Goal: Find specific page/section: Find specific page/section

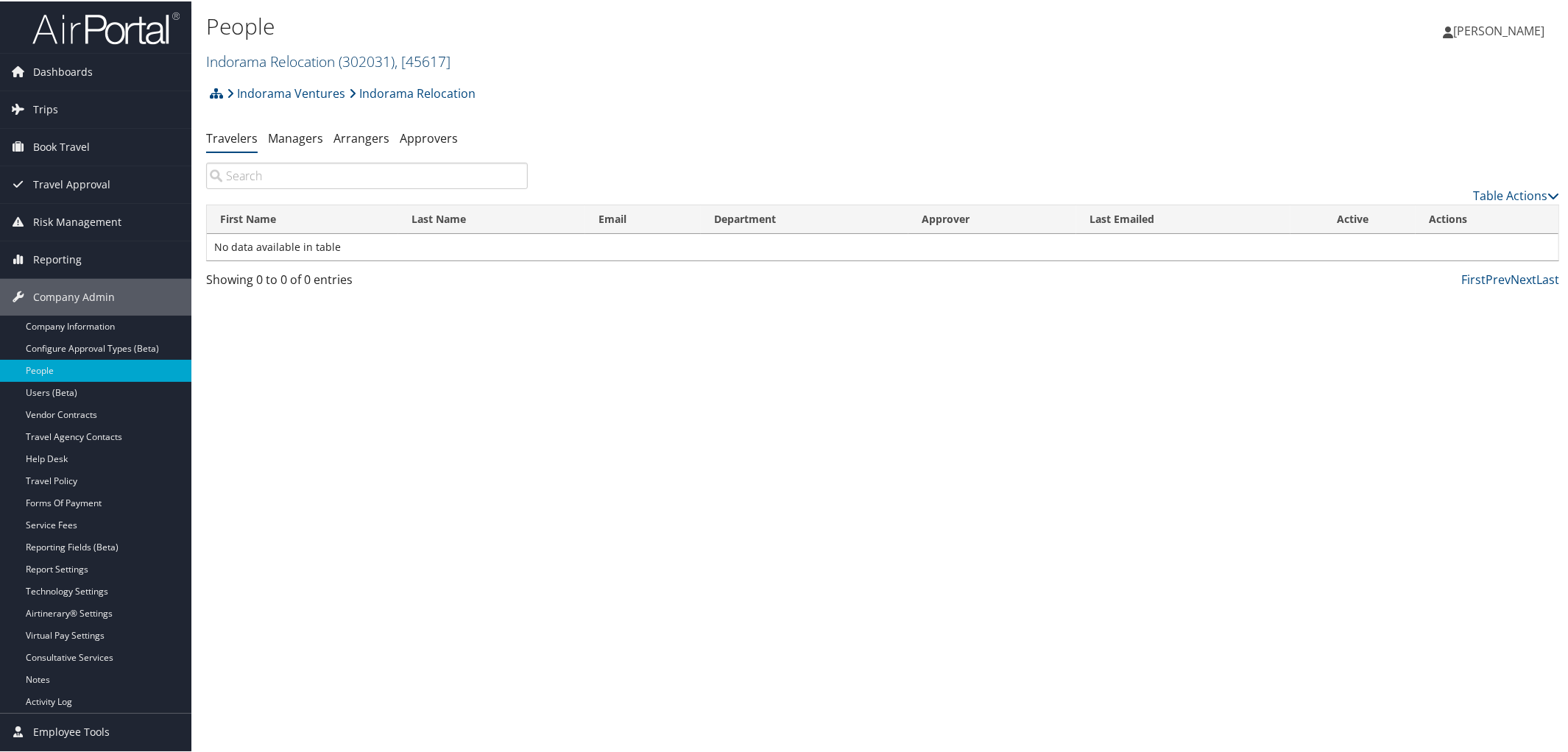
click at [266, 60] on link "Indorama Relocation ( 302031 ) , [ 45617 ]" at bounding box center [328, 60] width 244 height 20
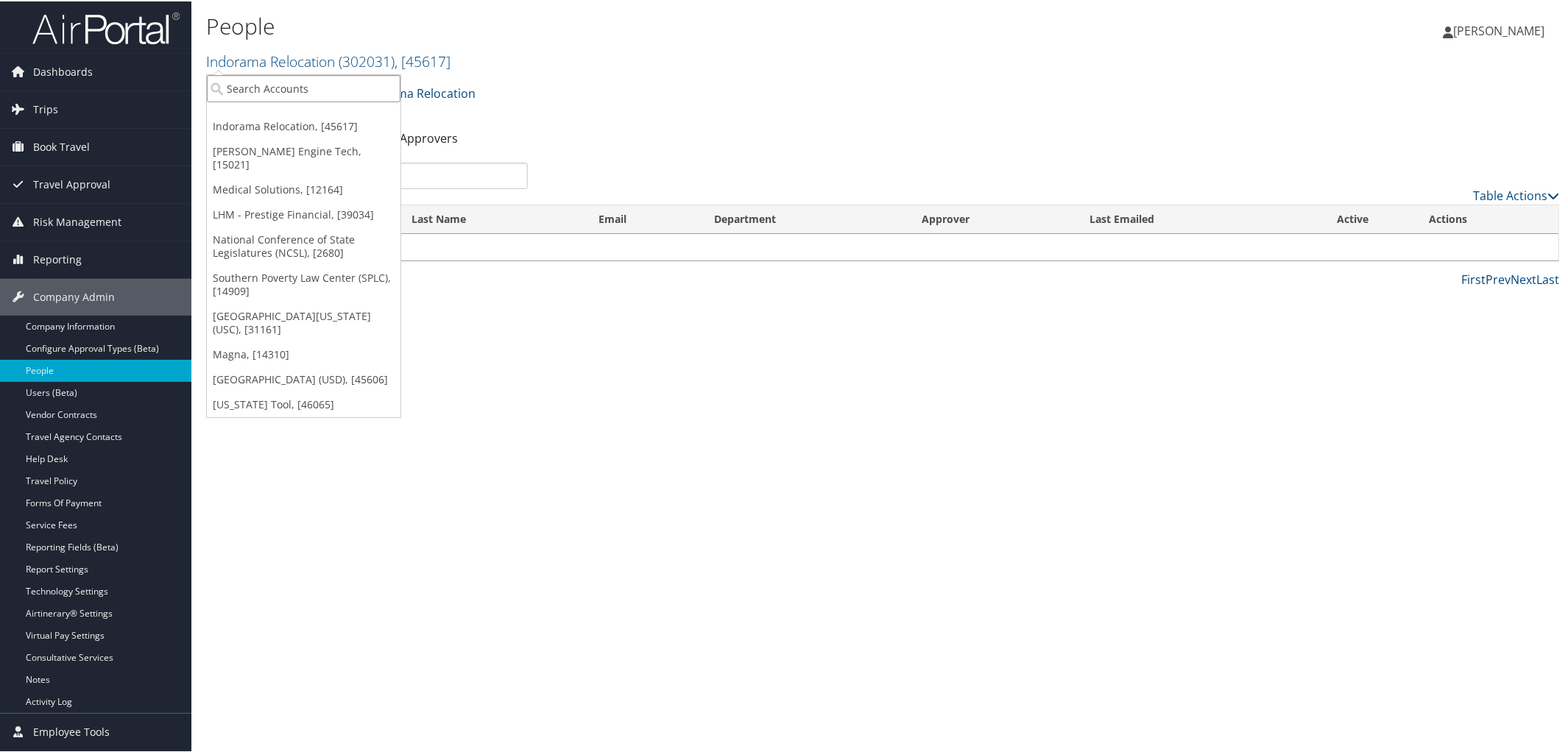
click at [295, 97] on input "search" at bounding box center [304, 87] width 193 height 27
type input "Abilene"
click at [308, 116] on div "[GEOGRAPHIC_DATA][DEMOGRAPHIC_DATA] (302074), [45966]" at bounding box center [350, 114] width 302 height 13
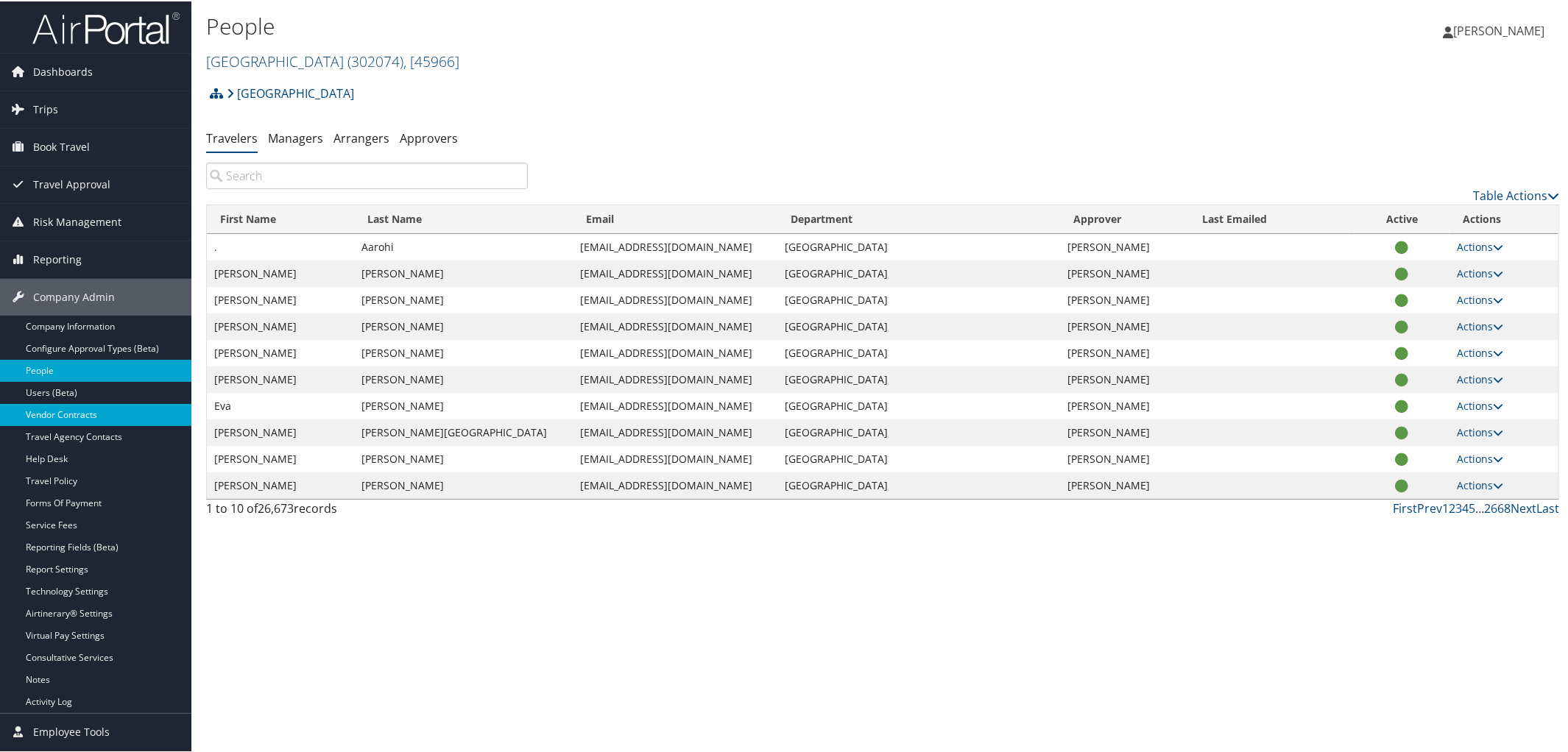
click at [86, 412] on link "Vendor Contracts" at bounding box center [96, 413] width 191 height 22
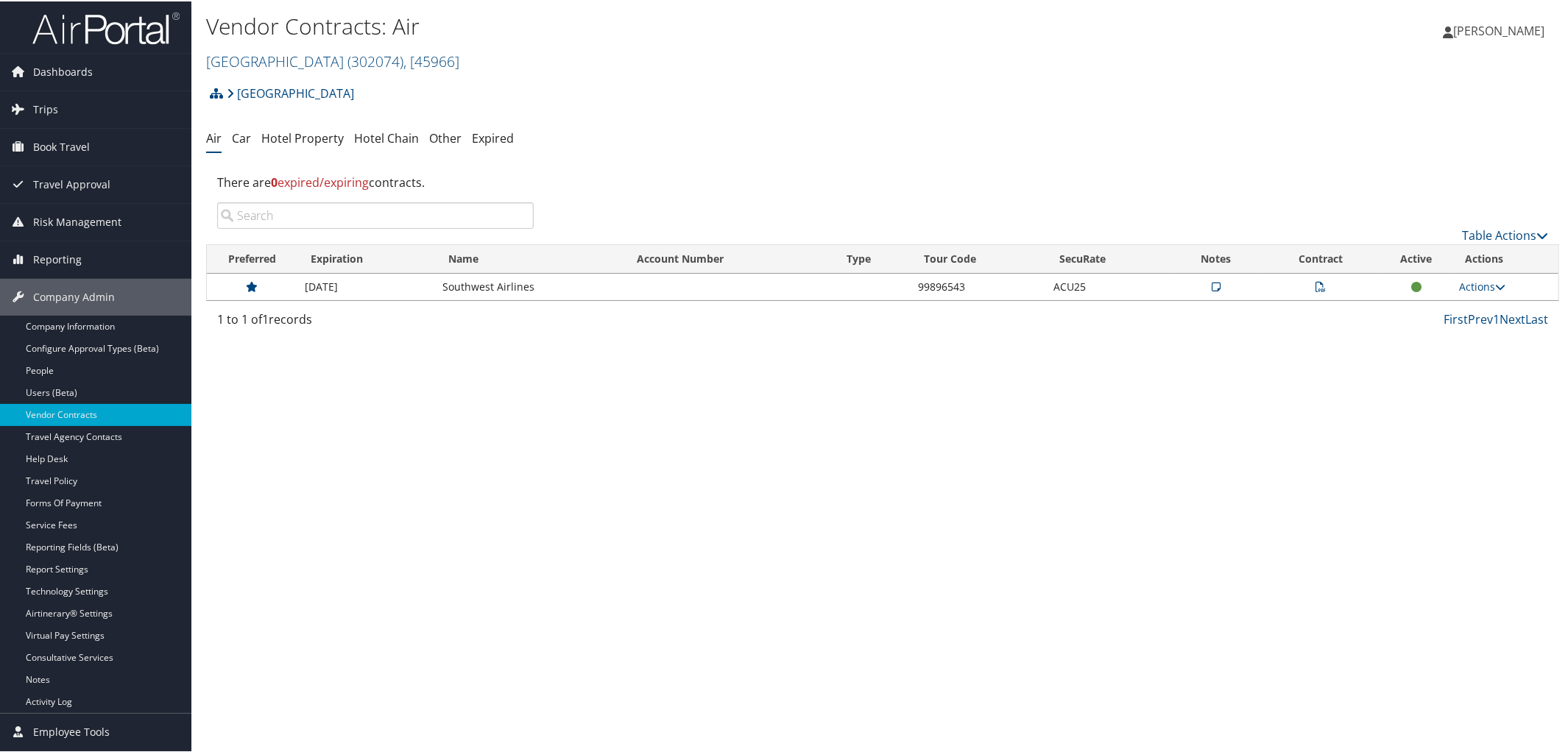
click at [1317, 282] on icon at bounding box center [1322, 286] width 10 height 10
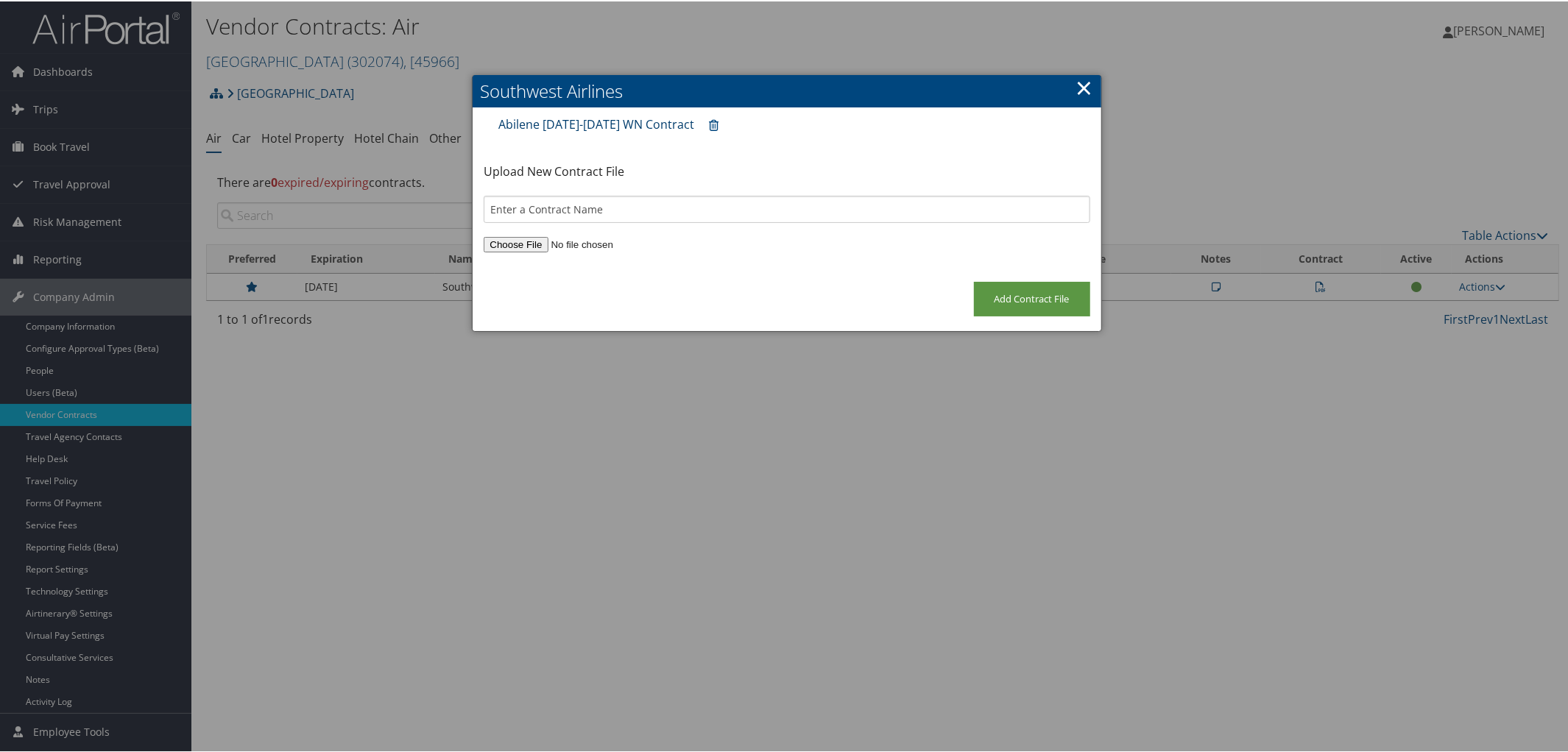
click at [567, 120] on link "Abilene 2025-2026 WN Contract" at bounding box center [596, 123] width 196 height 16
